Goal: Transaction & Acquisition: Purchase product/service

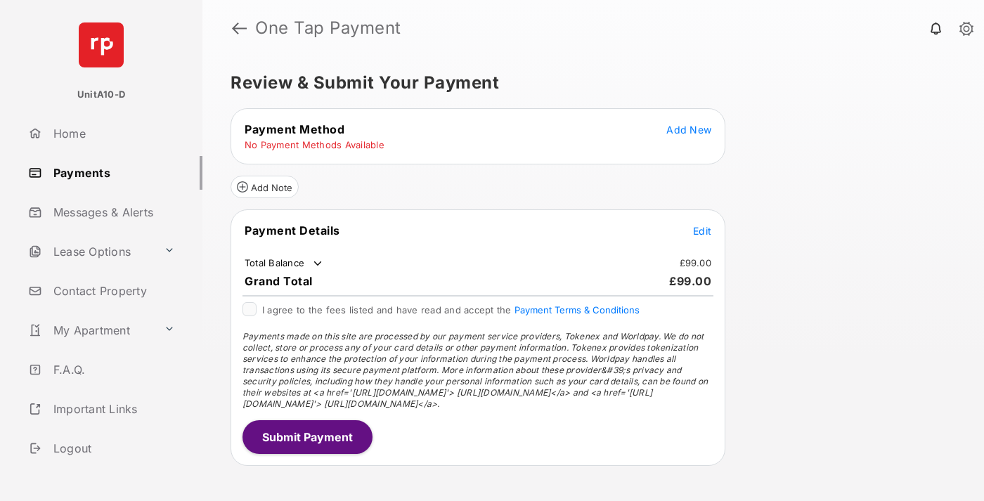
click at [689, 129] on span "Add New" at bounding box center [689, 130] width 45 height 12
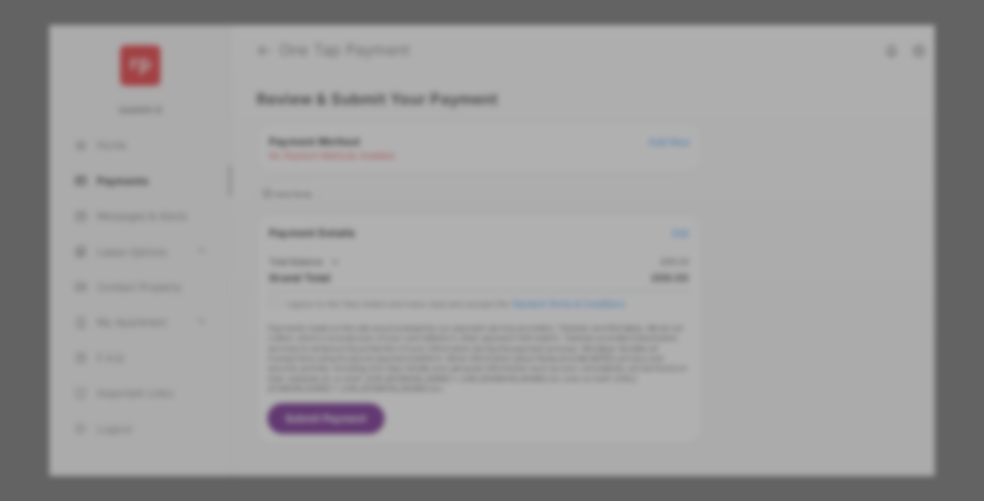
click at [489, 250] on div "BACS Direct Debit" at bounding box center [492, 256] width 315 height 27
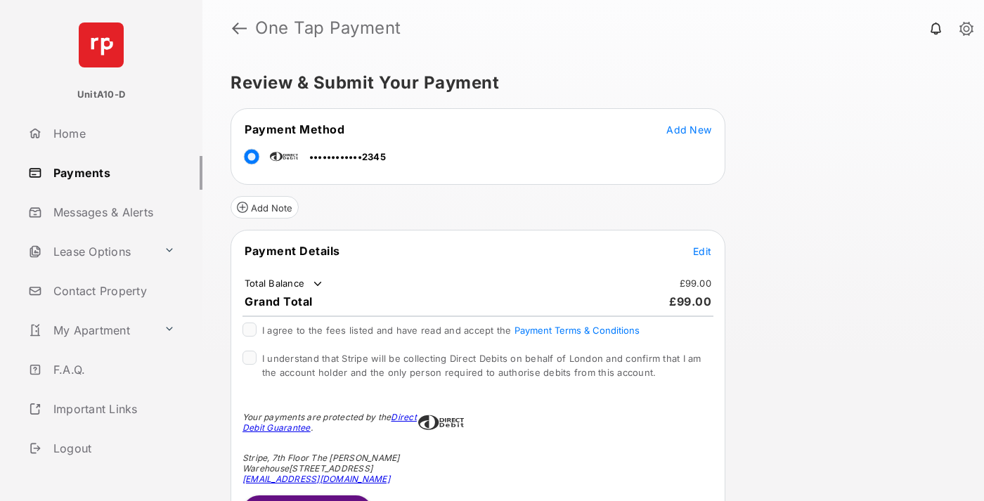
click at [702, 251] on span "Edit" at bounding box center [702, 251] width 18 height 12
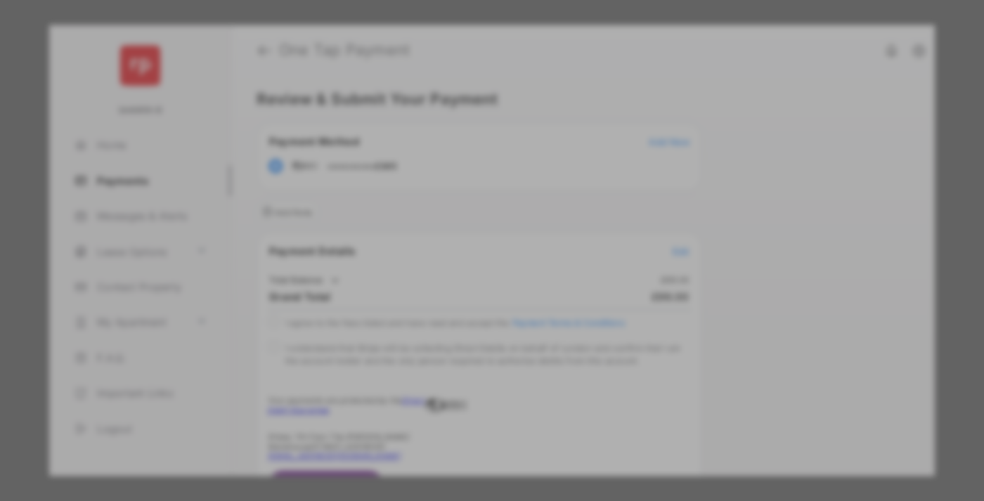
click at [466, 273] on div "Other Amount" at bounding box center [466, 283] width 228 height 24
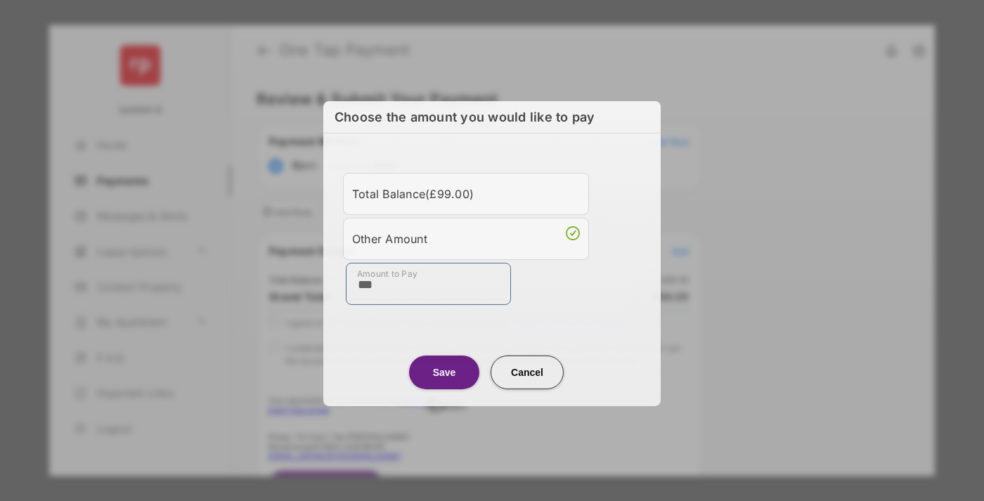
type input "***"
click at [444, 371] on button "Save" at bounding box center [444, 372] width 70 height 34
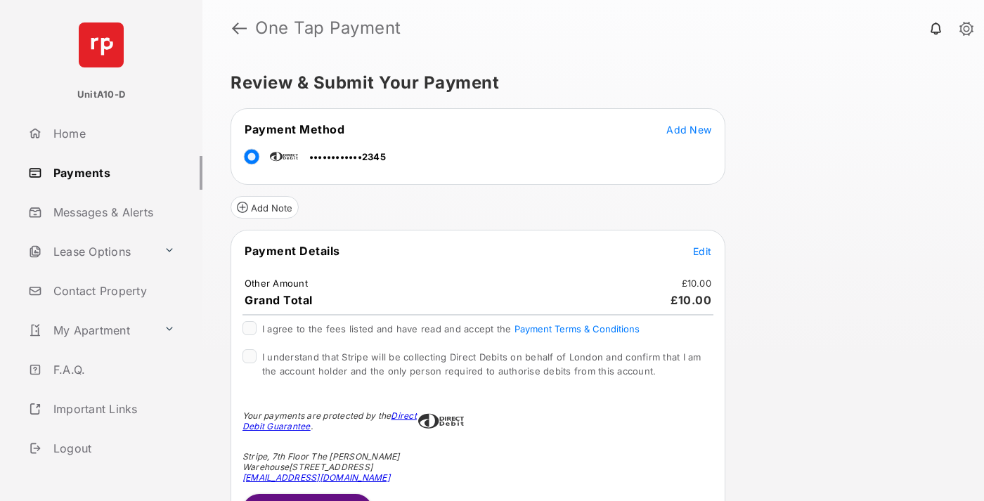
click at [702, 251] on span "Edit" at bounding box center [702, 251] width 18 height 12
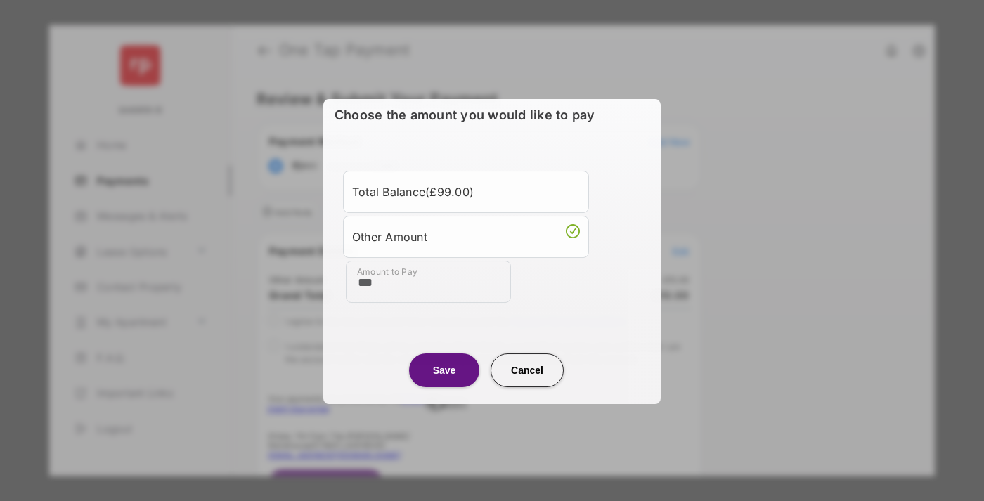
click at [444, 369] on button "Save" at bounding box center [444, 371] width 70 height 34
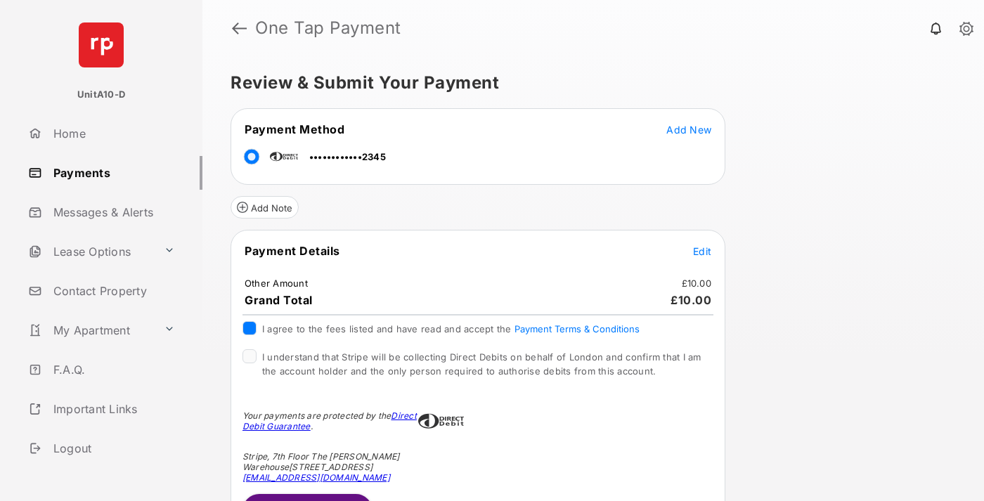
click at [307, 497] on button "Submit Payment" at bounding box center [308, 511] width 130 height 34
